Goal: Task Accomplishment & Management: Use online tool/utility

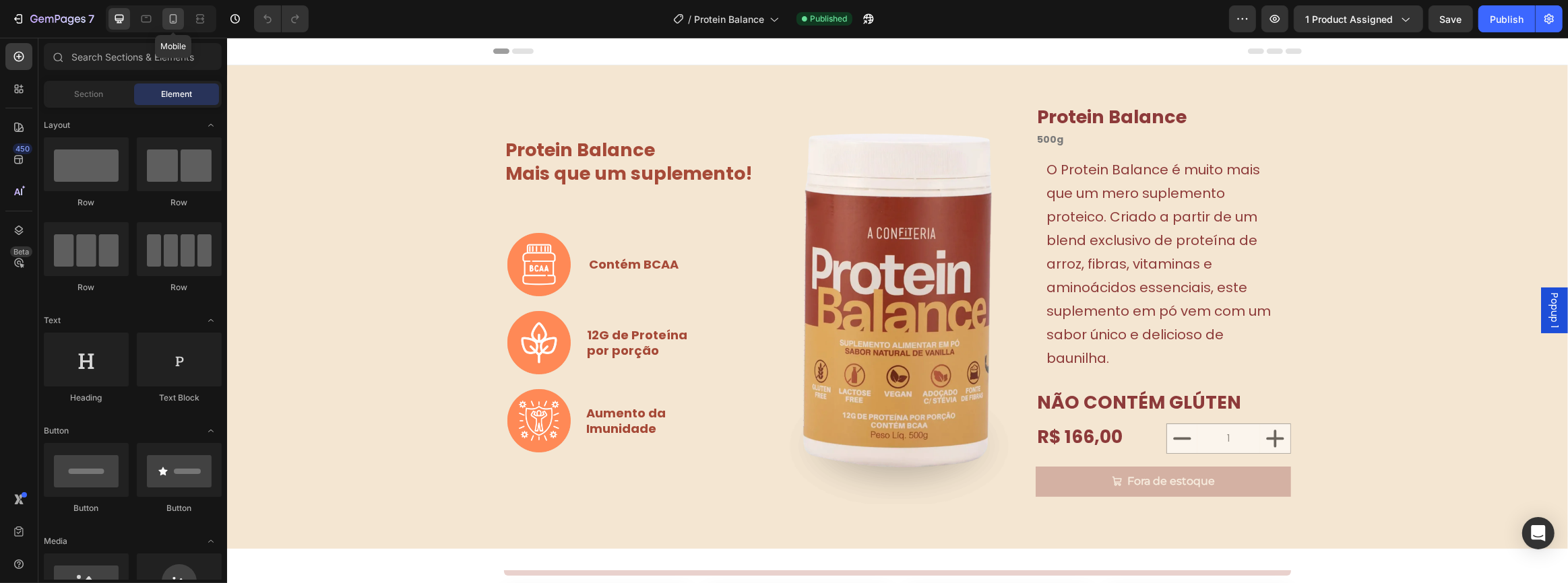
click at [183, 19] on div at bounding box center [173, 19] width 22 height 22
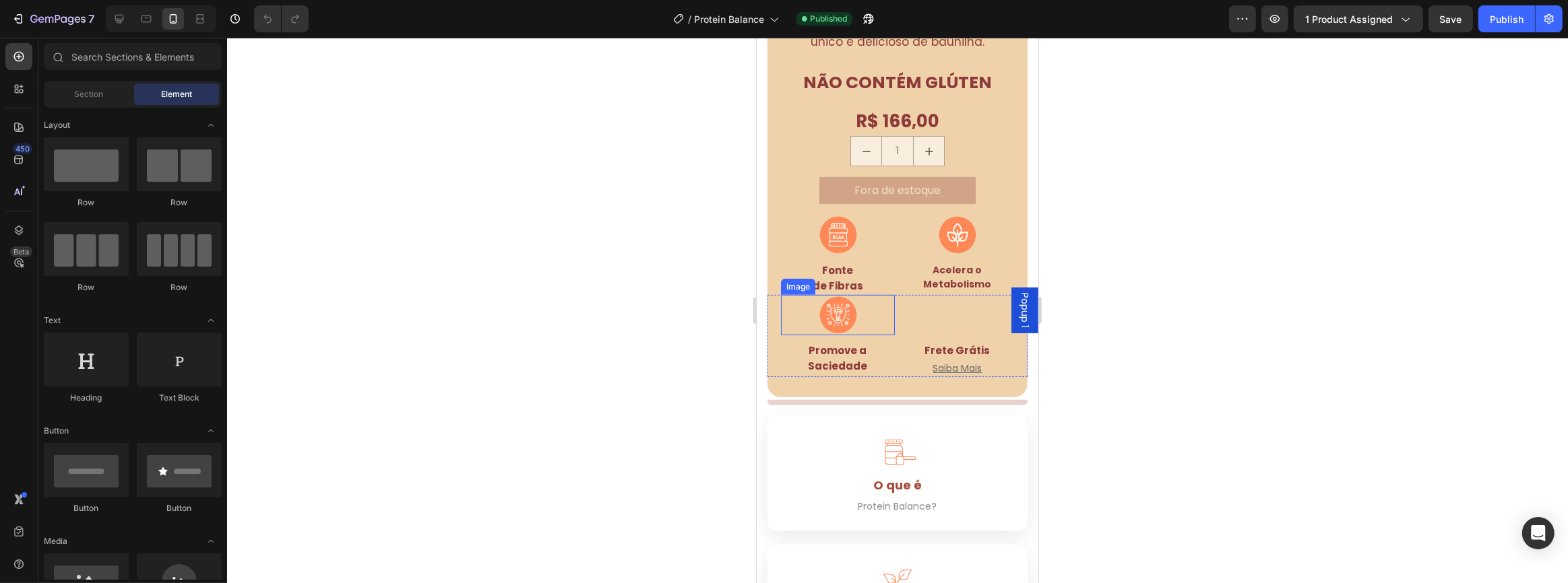
scroll to position [734, 0]
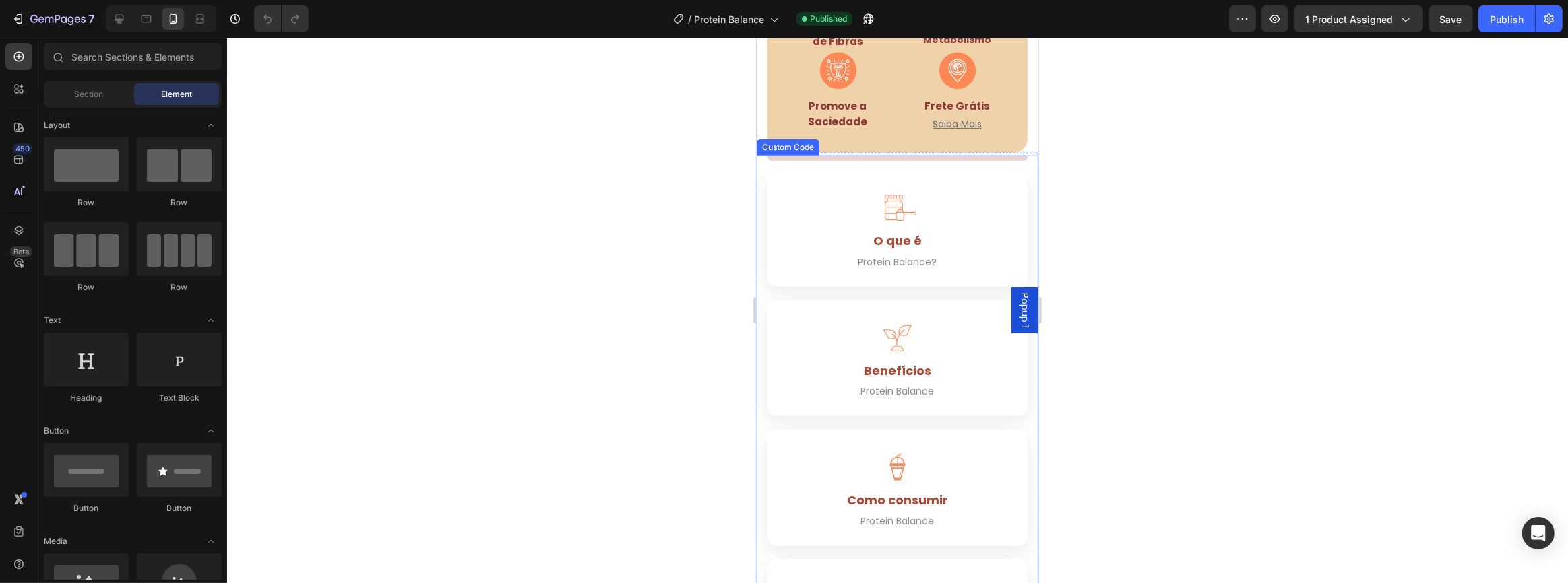
click at [968, 87] on div "Image Frete Grátis Text Block Saiba Mais Button" at bounding box center [956, 91] width 114 height 82
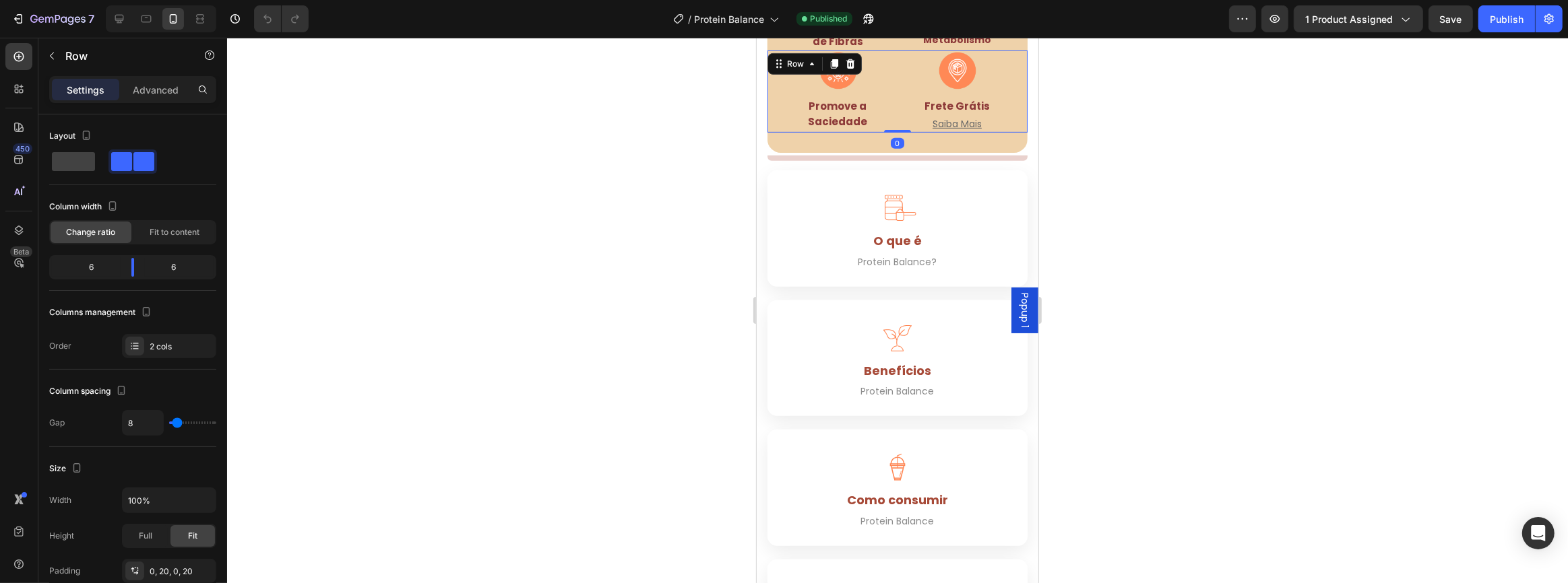
click at [949, 68] on img at bounding box center [957, 71] width 40 height 40
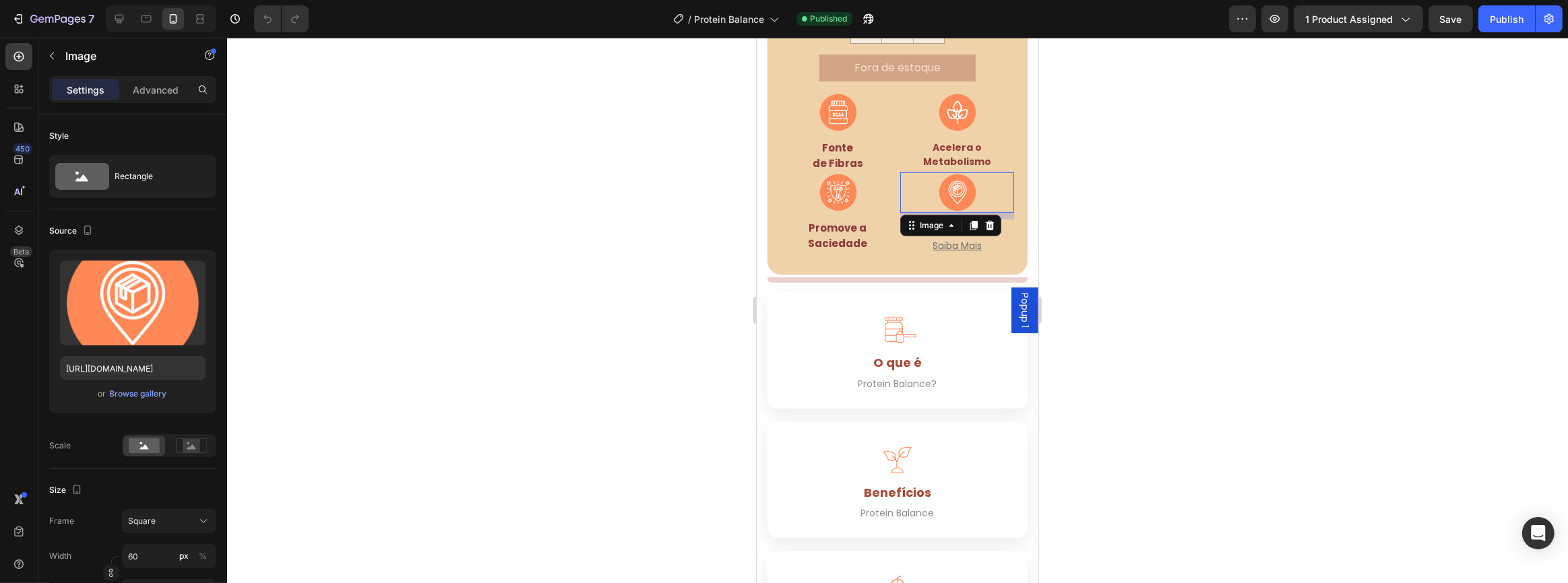
scroll to position [429, 0]
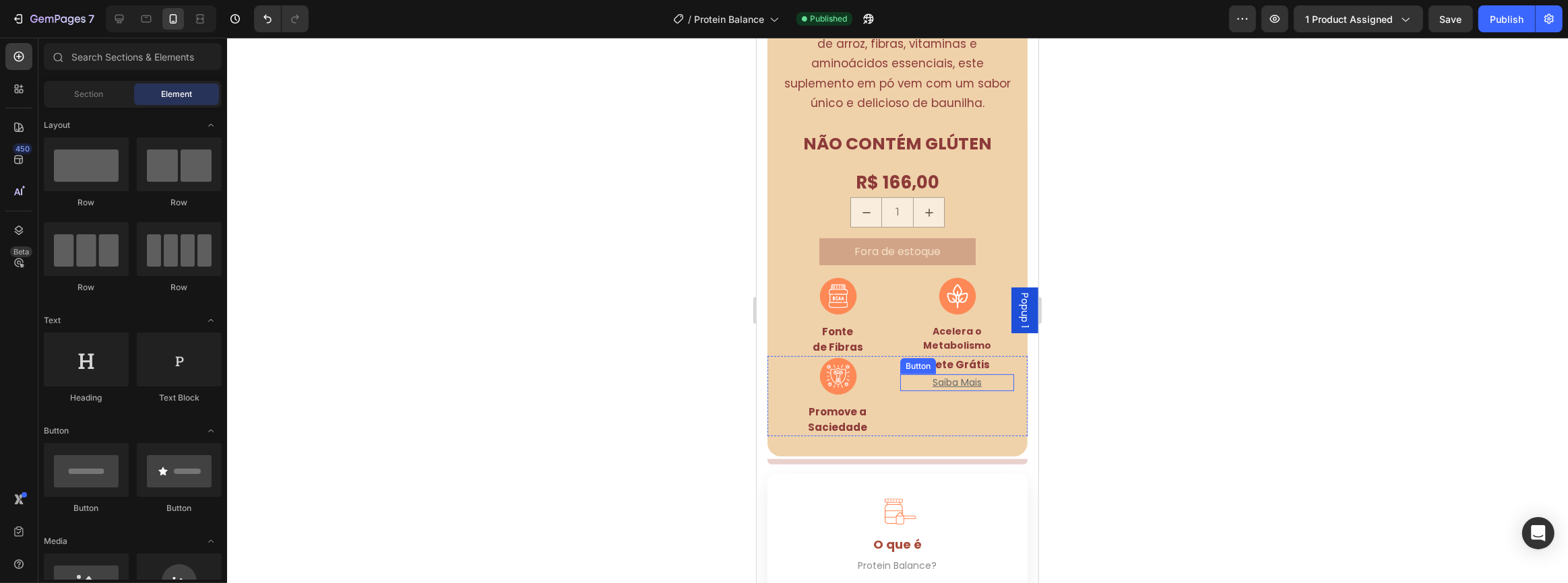
click at [944, 376] on u "Saiba Mais" at bounding box center [957, 383] width 49 height 13
click at [975, 357] on p "Frete Grátis" at bounding box center [957, 365] width 111 height 15
click at [1018, 307] on span "Popup 1" at bounding box center [1024, 310] width 13 height 35
click at [899, 395] on div "Drop element here" at bounding box center [956, 396] width 114 height 80
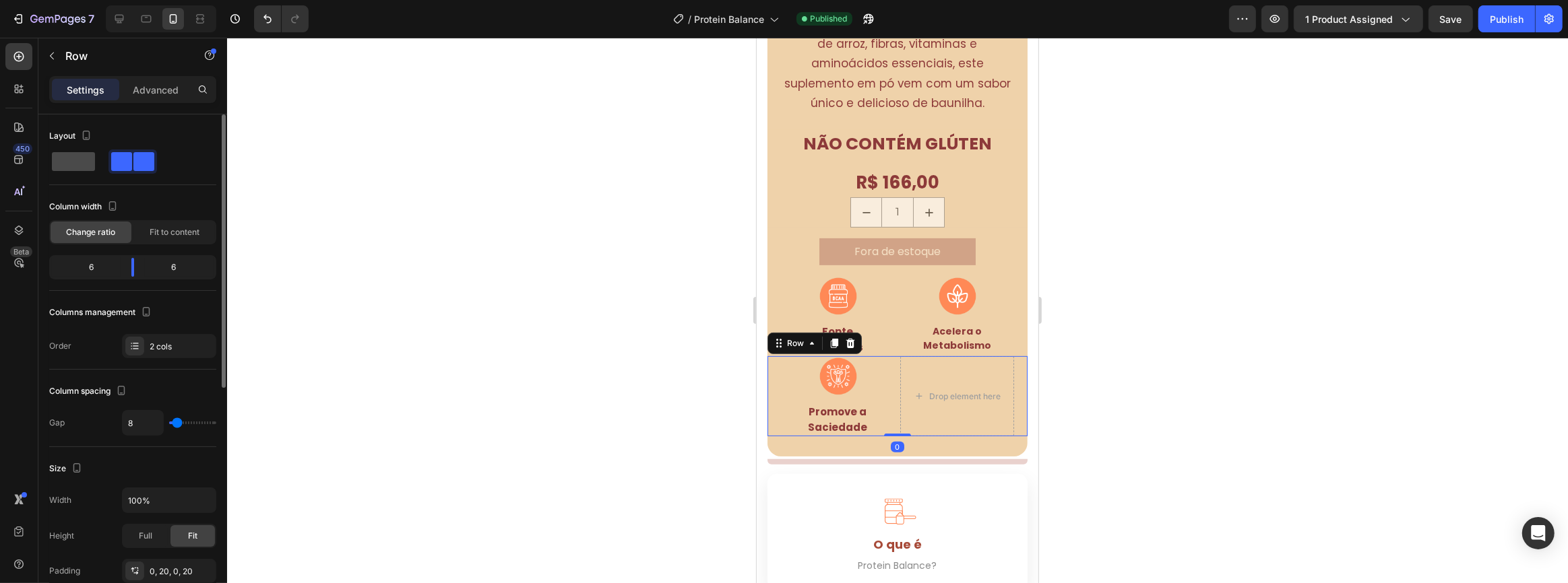
click at [75, 152] on span at bounding box center [73, 162] width 43 height 19
type input "0"
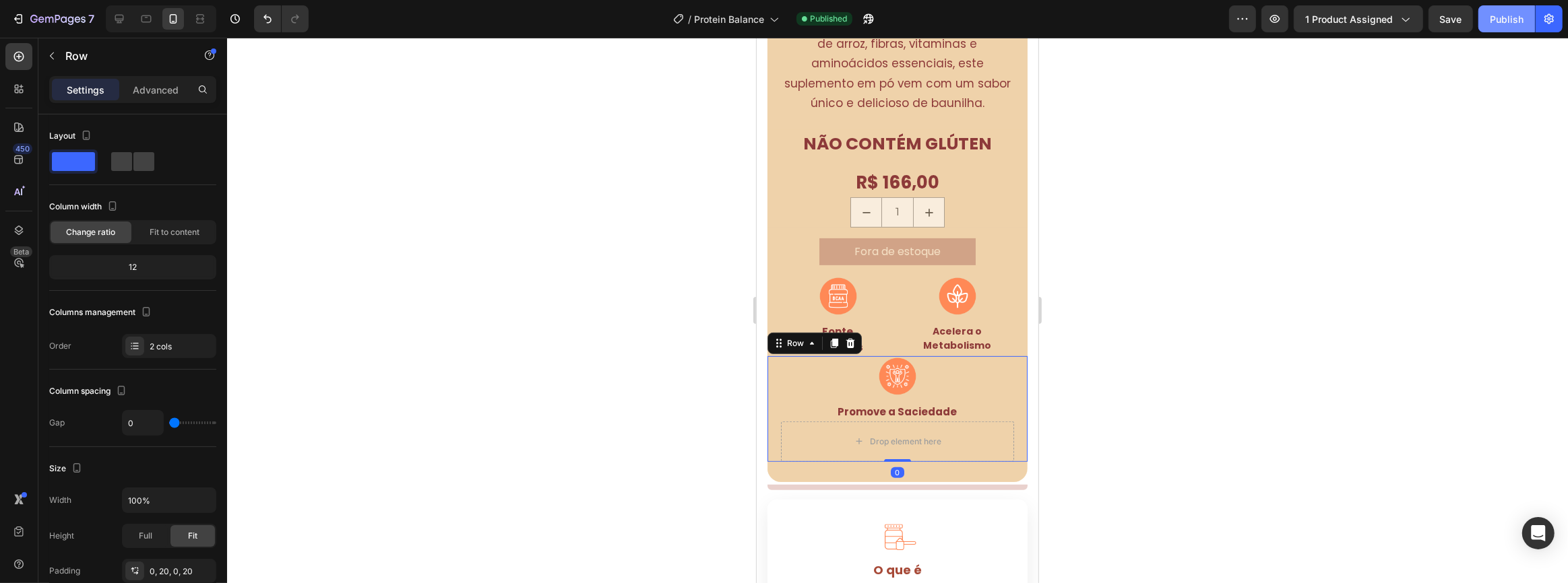
click at [1496, 24] on div "Publish" at bounding box center [1507, 19] width 34 height 14
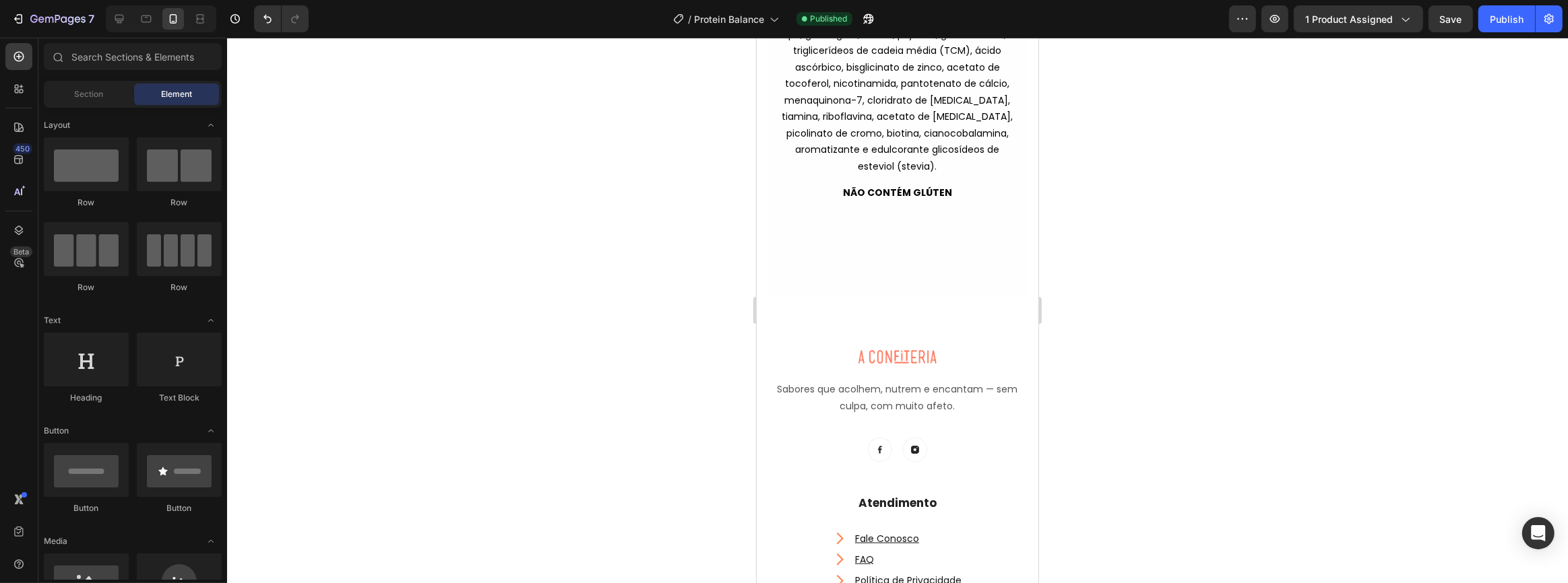
scroll to position [6692, 0]
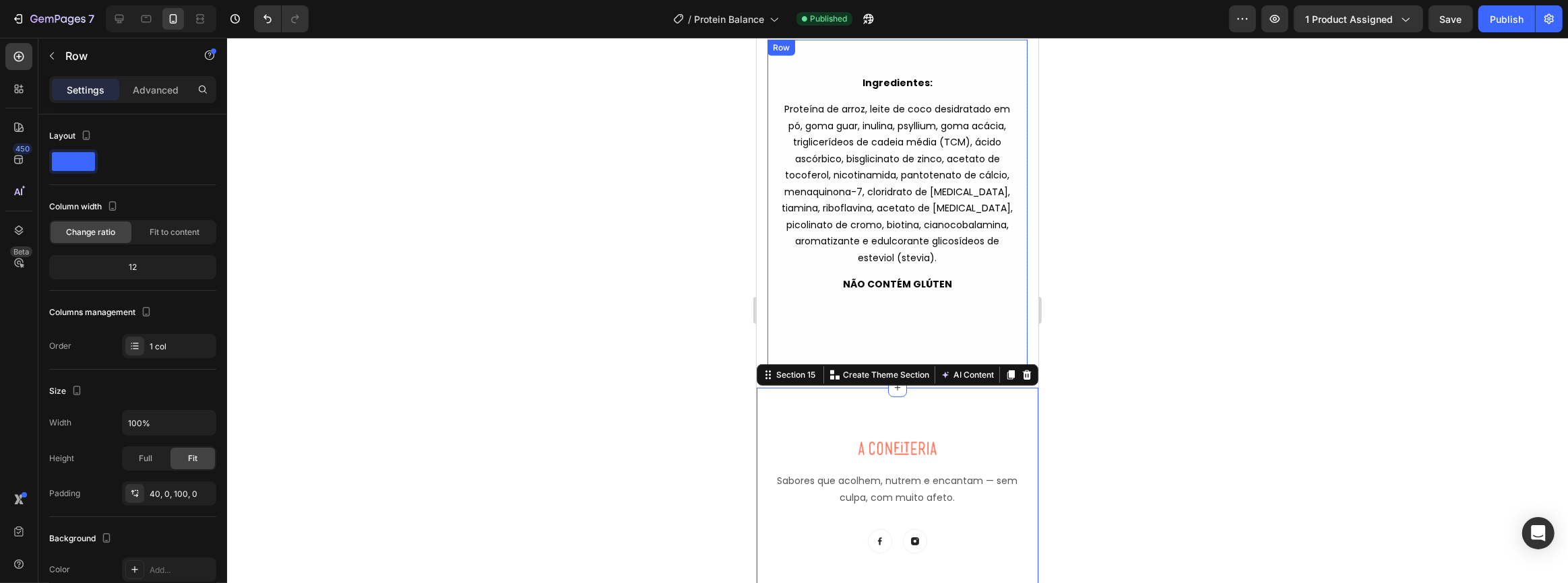
click at [918, 322] on div "Ingredientes: Proteína de arroz, leite de coco desidratado em pó, goma guar, in…" at bounding box center [896, 203] width 261 height 328
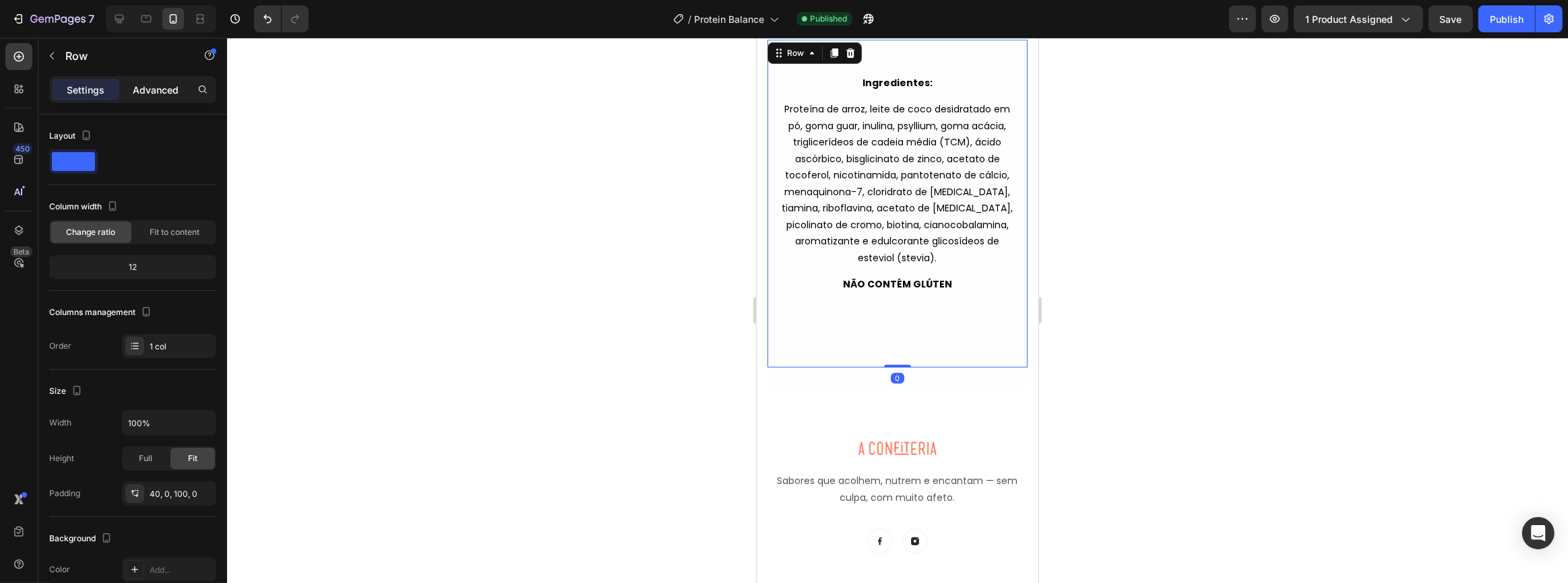
click at [152, 83] on p "Advanced" at bounding box center [155, 89] width 46 height 14
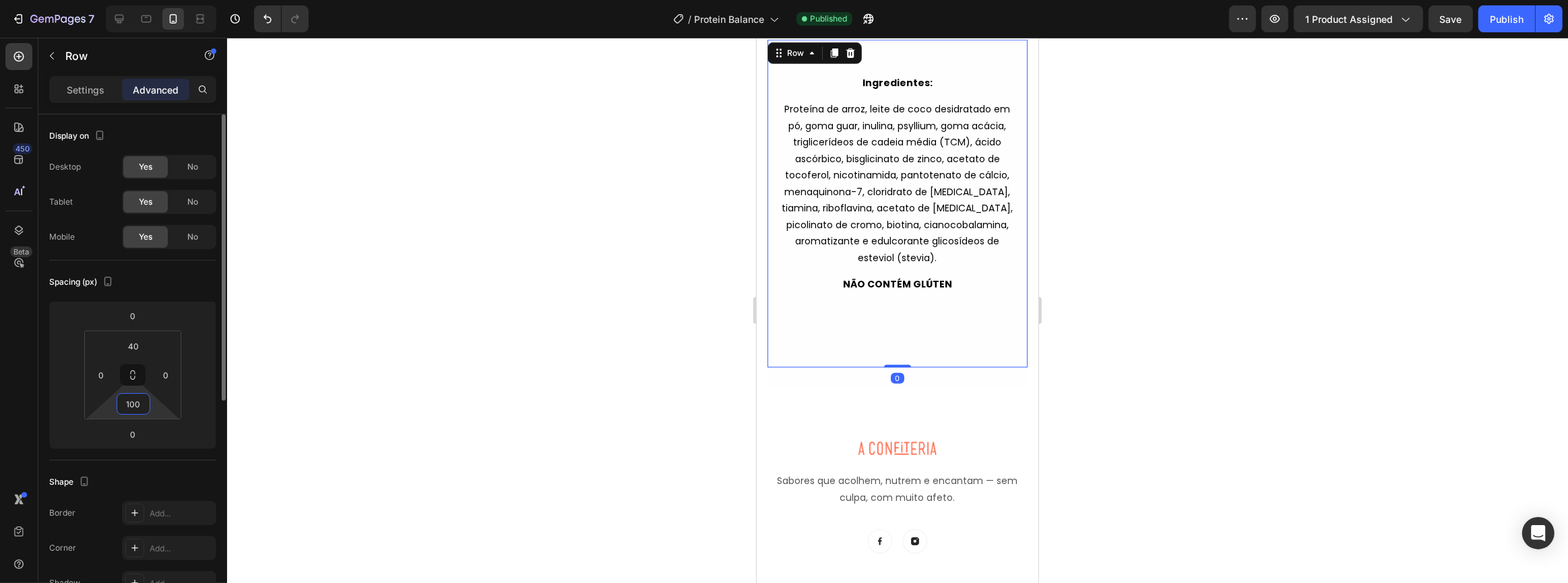
click at [136, 402] on input "100" at bounding box center [134, 403] width 27 height 20
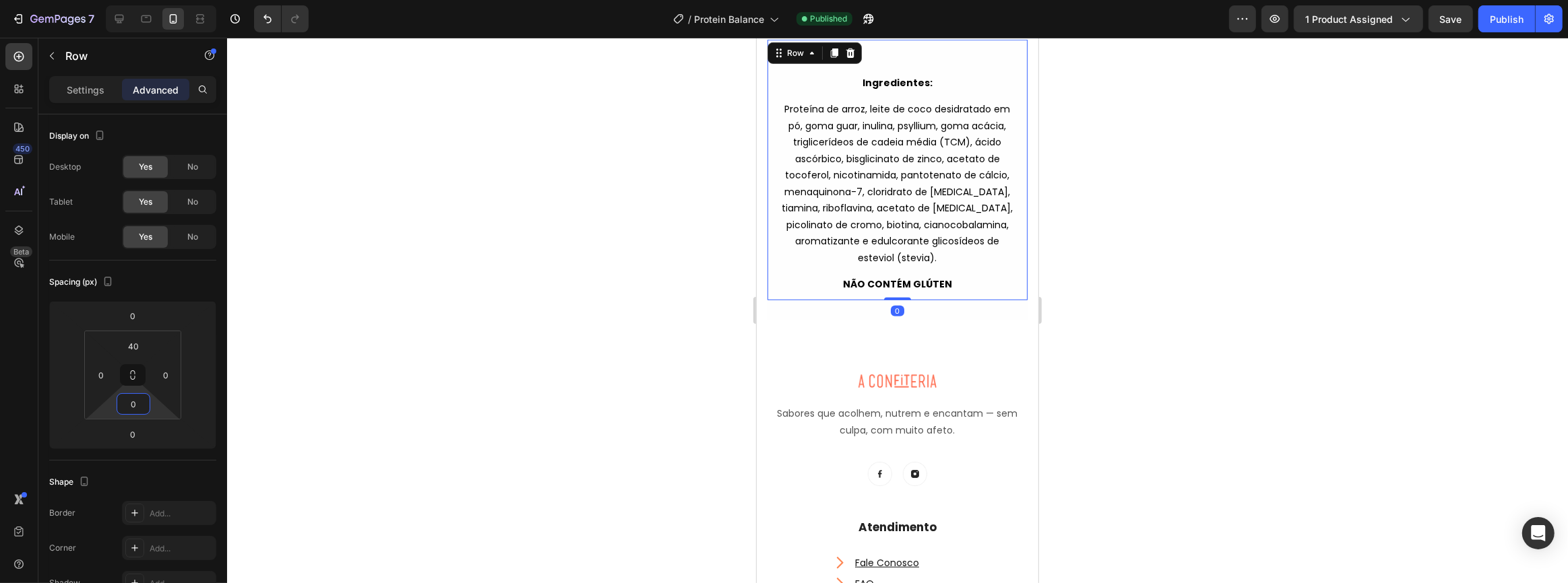
click at [1151, 426] on div at bounding box center [897, 310] width 1341 height 545
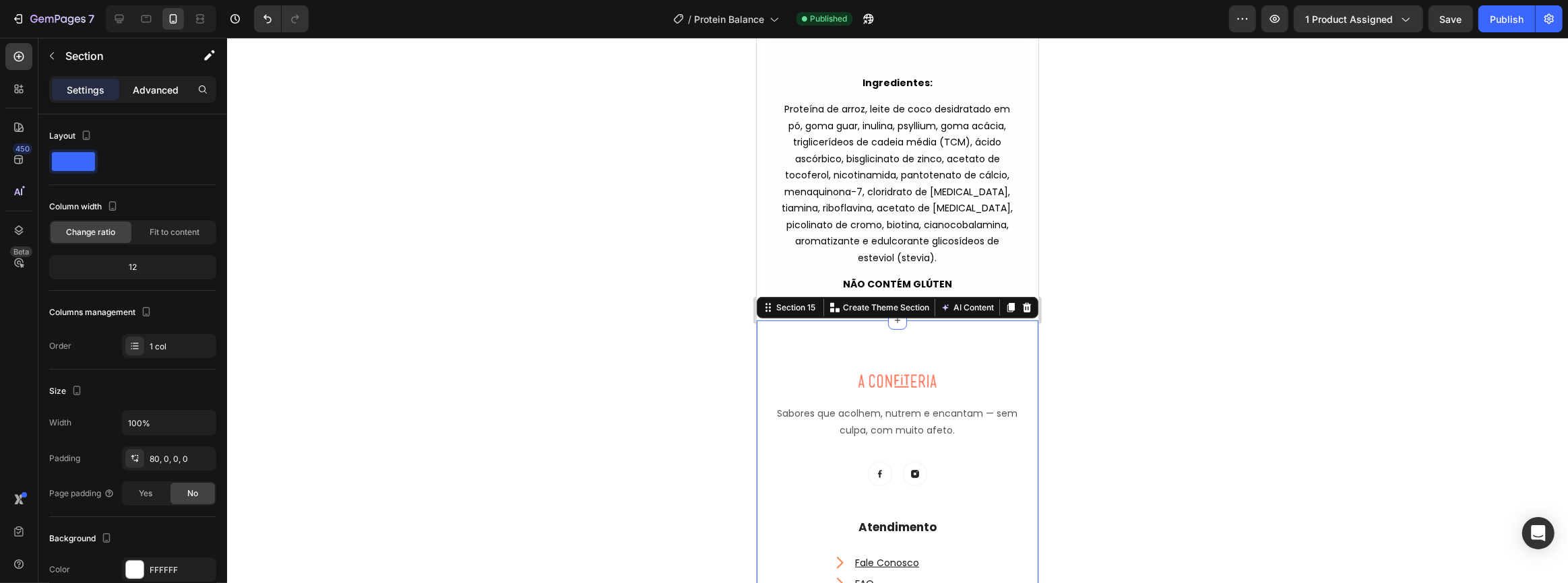
click at [139, 99] on div "Advanced" at bounding box center [156, 89] width 68 height 22
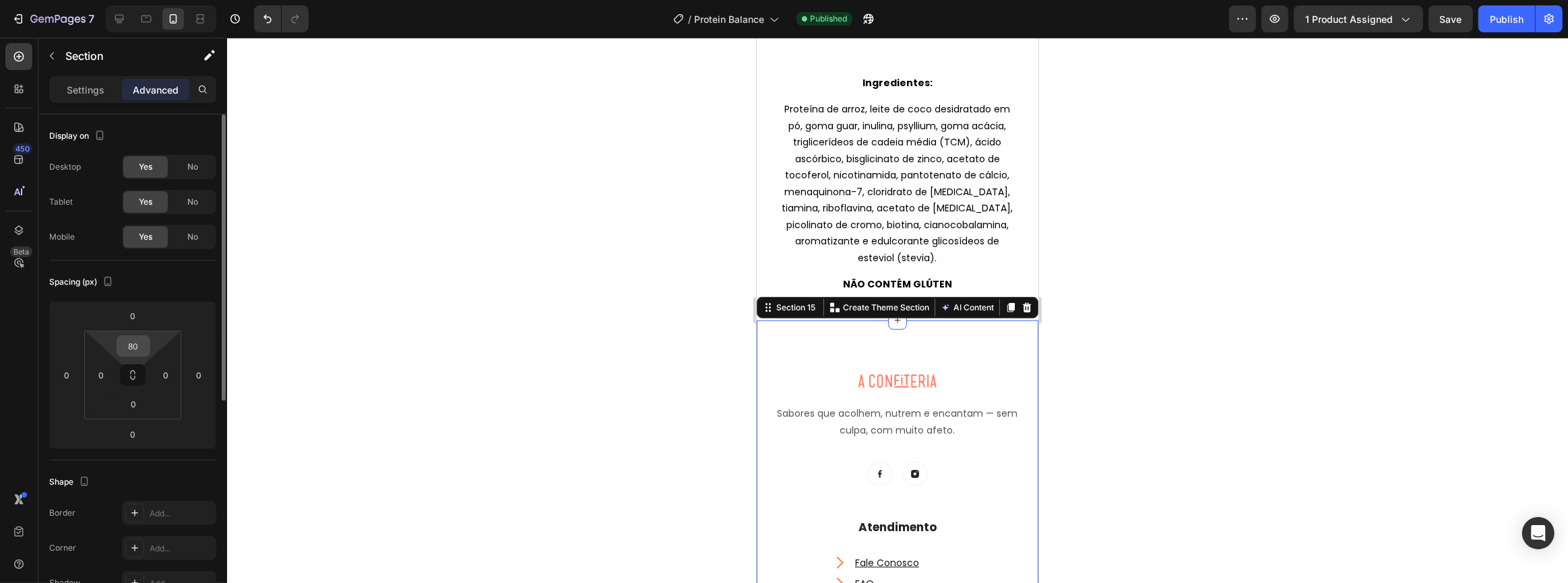
click at [133, 345] on input "80" at bounding box center [134, 345] width 27 height 20
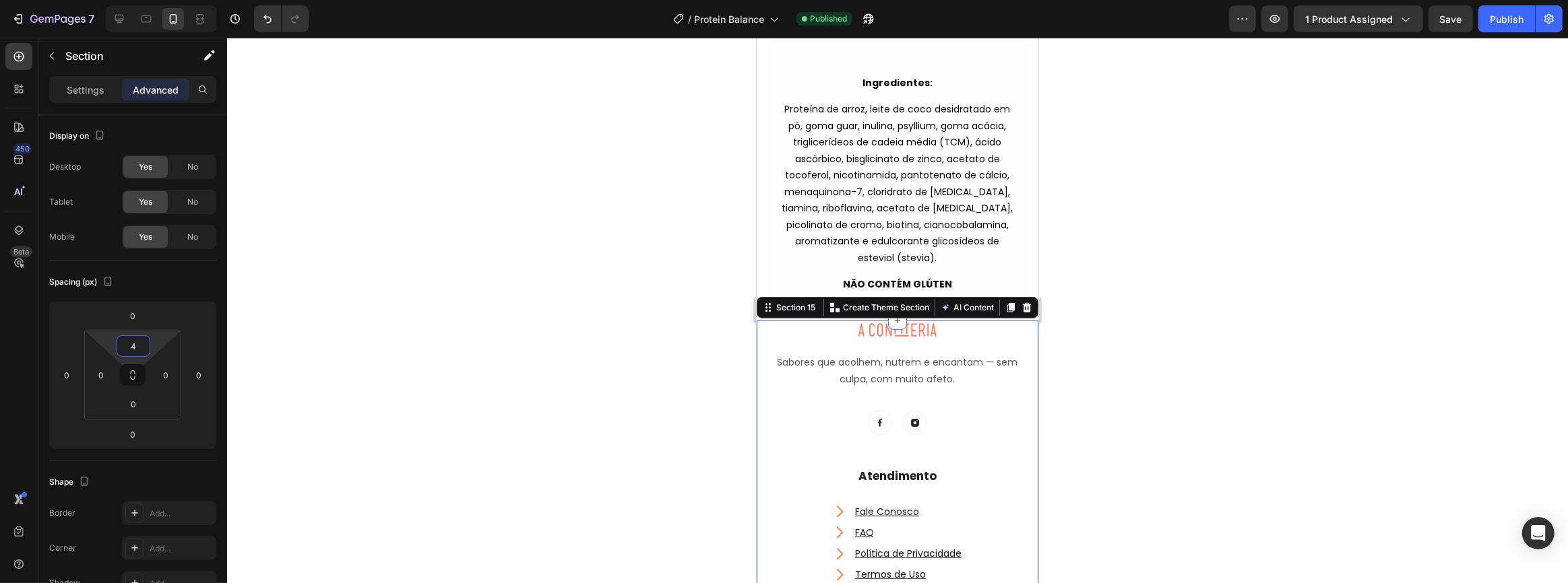
type input "40"
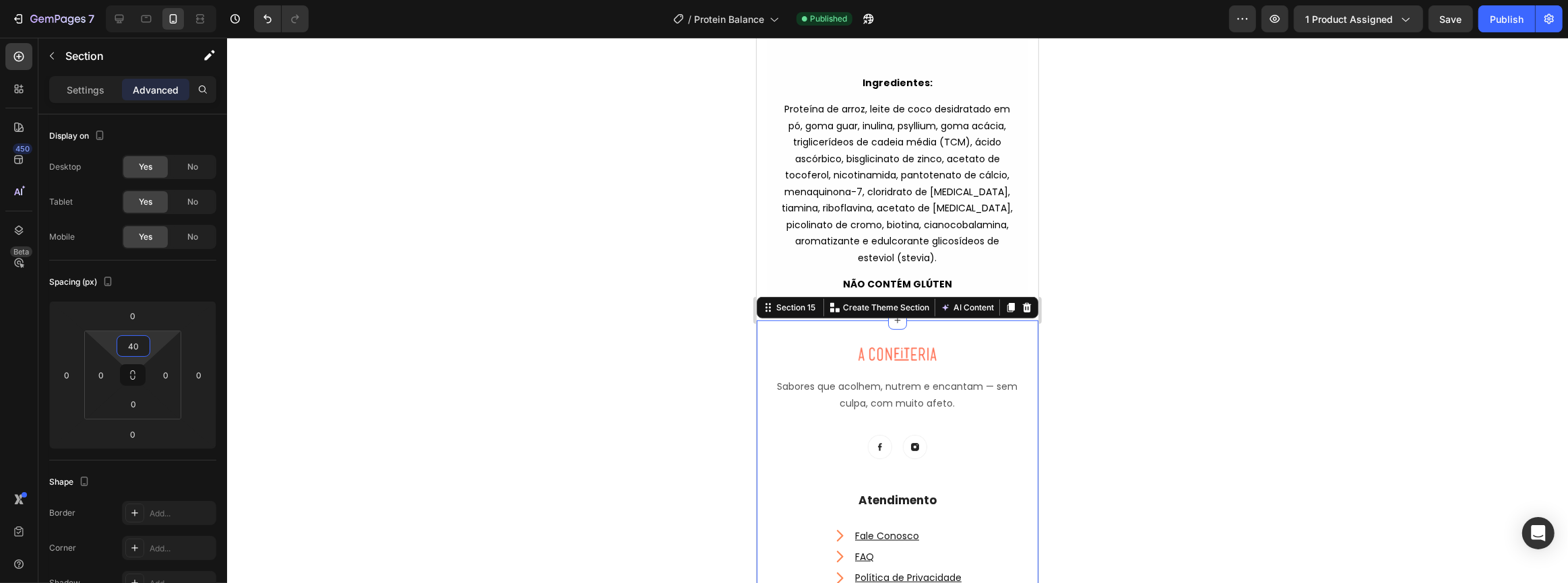
click at [1336, 228] on div at bounding box center [897, 310] width 1341 height 545
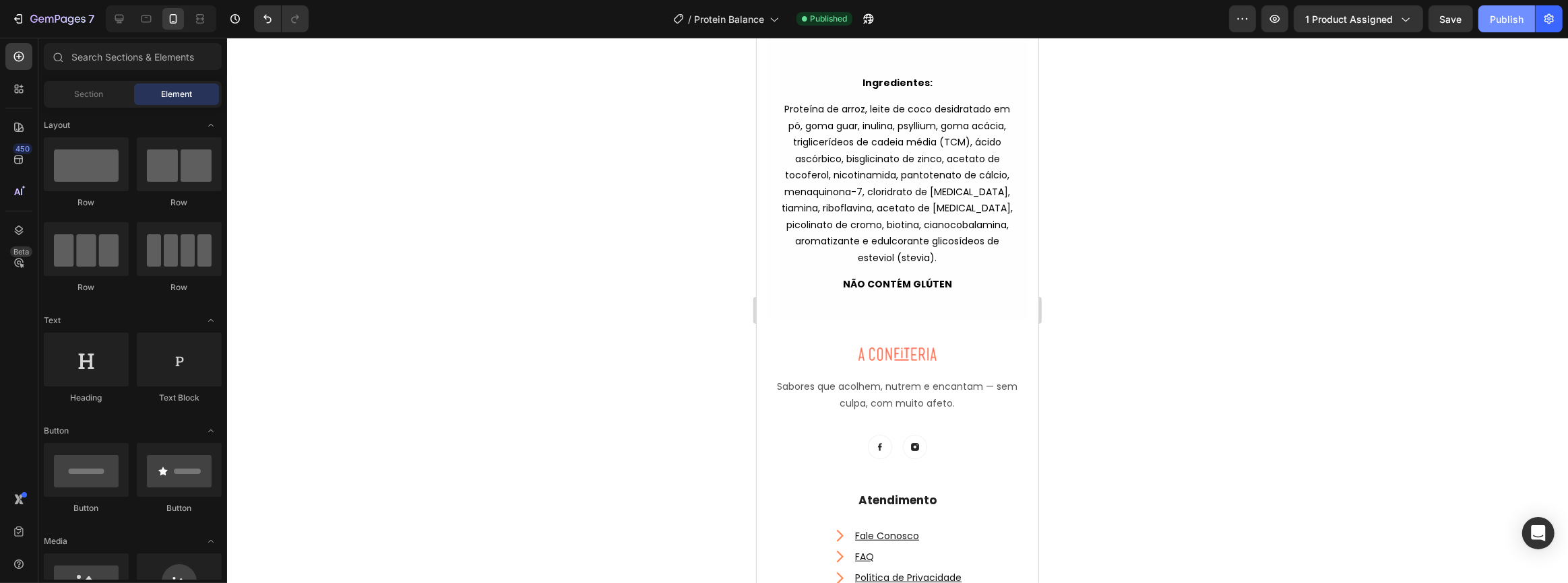
click at [1510, 20] on div "Publish" at bounding box center [1507, 19] width 34 height 14
